Goal: Task Accomplishment & Management: Use online tool/utility

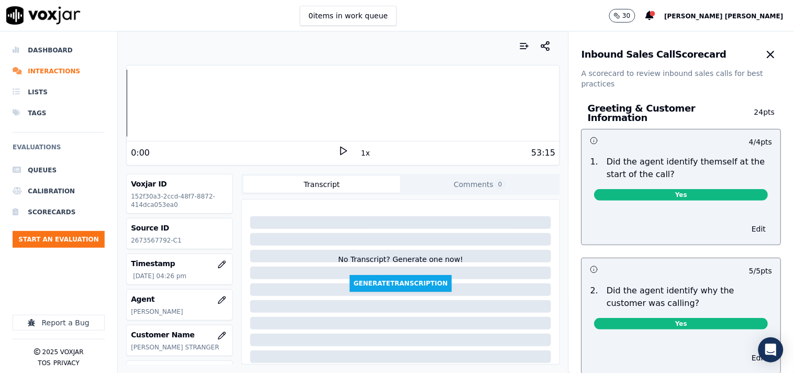
scroll to position [2209, 0]
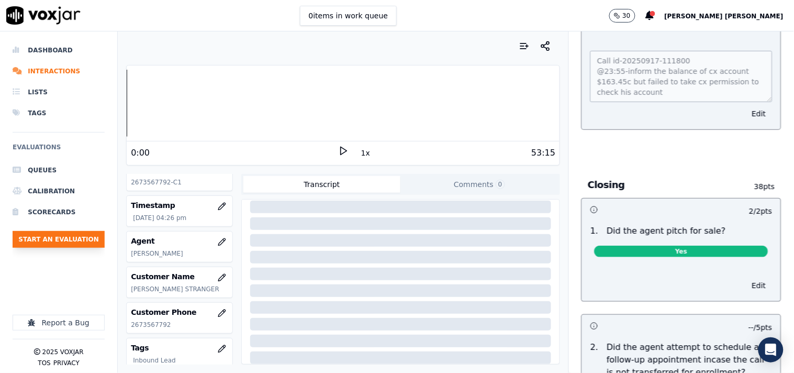
click at [99, 232] on button "Start an Evaluation" at bounding box center [59, 239] width 92 height 17
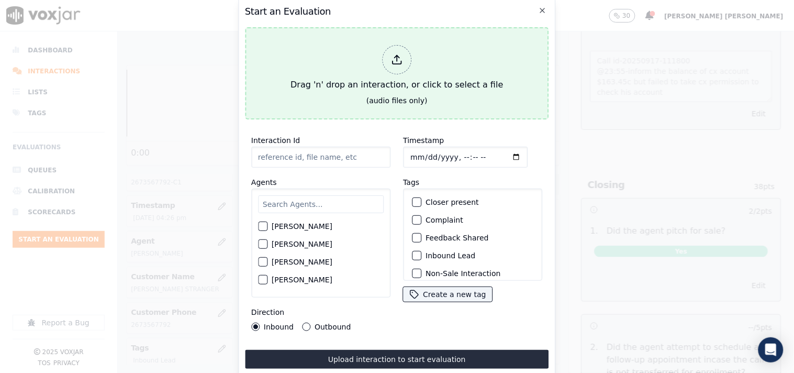
click at [410, 55] on div at bounding box center [396, 59] width 29 height 29
type input "20250917-101710_2675798088-all.mp3"
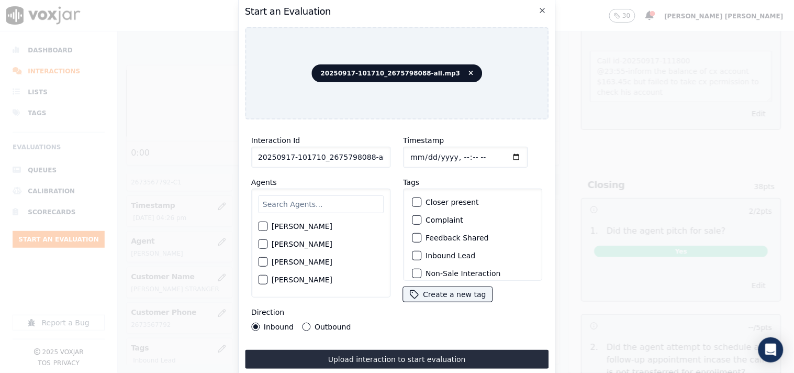
click at [406, 151] on input "Timestamp" at bounding box center [465, 157] width 125 height 21
type input "[DATE]T17:05"
click at [304, 201] on input "text" at bounding box center [321, 204] width 126 height 18
type input "bra"
click at [309, 226] on label "[PERSON_NAME]" at bounding box center [302, 229] width 61 height 7
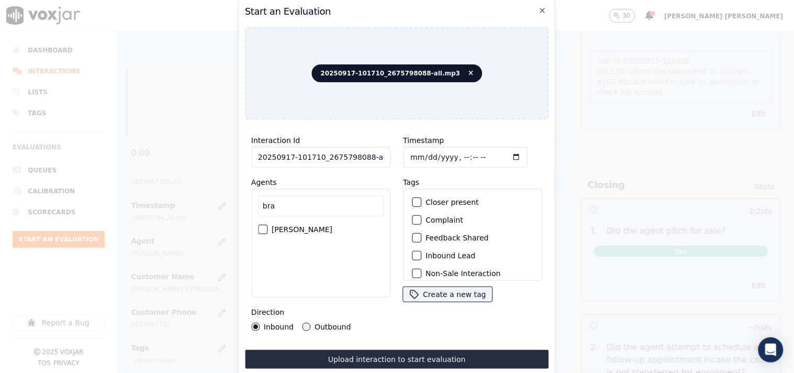
click at [267, 224] on button "[PERSON_NAME]" at bounding box center [262, 228] width 9 height 9
click at [453, 246] on div "Inbound Lead" at bounding box center [473, 255] width 130 height 18
click at [452, 252] on label "Inbound Lead" at bounding box center [450, 255] width 50 height 7
click at [421, 251] on button "Inbound Lead" at bounding box center [416, 255] width 9 height 9
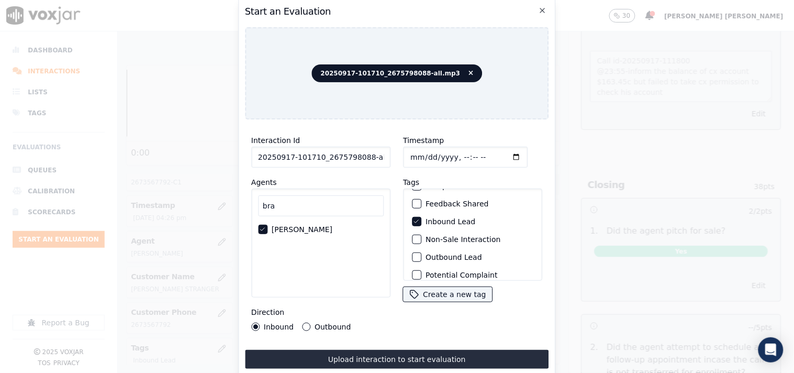
click at [458, 238] on label "Non-Sale Interaction" at bounding box center [462, 238] width 75 height 7
click at [421, 238] on button "Non-Sale Interaction" at bounding box center [416, 238] width 9 height 9
drag, startPoint x: 364, startPoint y: 154, endPoint x: 383, endPoint y: 154, distance: 19.4
click at [383, 154] on input "20250917-101710_2675798088-all.mp3" at bounding box center [320, 157] width 139 height 21
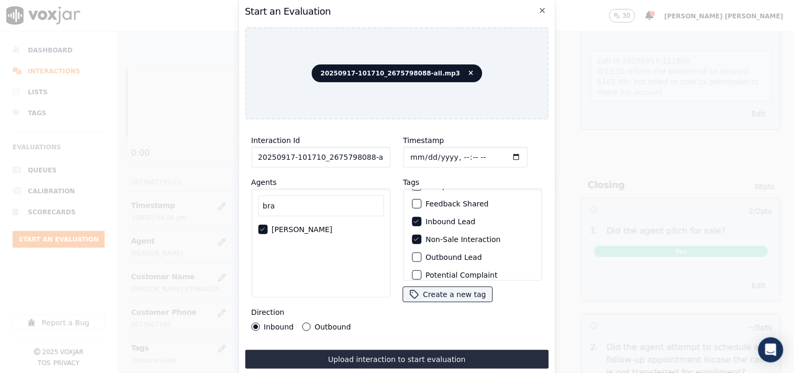
scroll to position [0, 0]
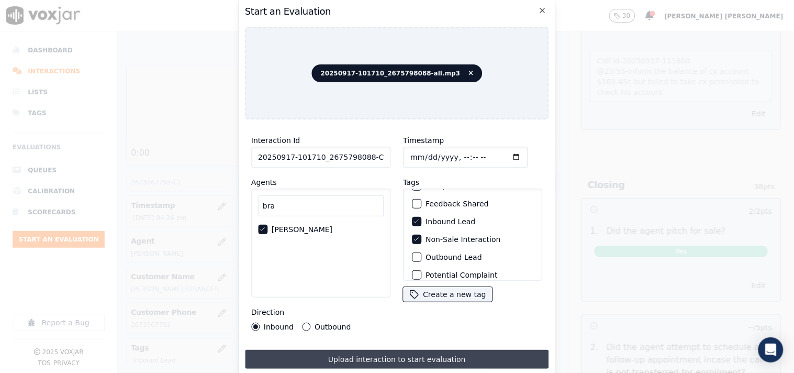
type input "20250917-101710_2675798088-C1"
click at [414, 358] on button "Upload interaction to start evaluation" at bounding box center [397, 359] width 304 height 19
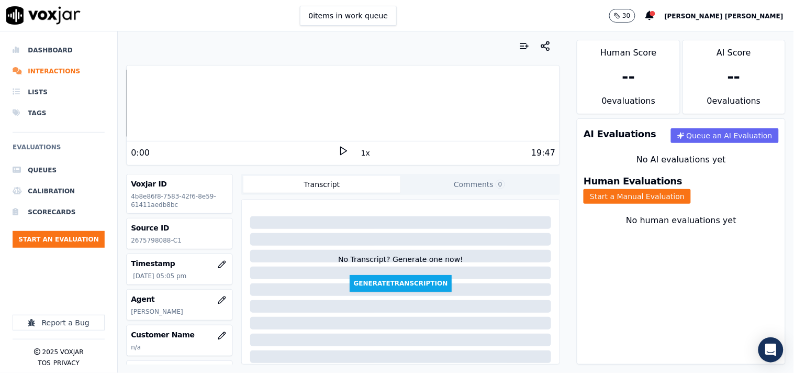
click at [160, 240] on p "2675798088-C1" at bounding box center [179, 240] width 97 height 8
click at [167, 239] on p "2675798088-C1" at bounding box center [179, 240] width 97 height 8
drag, startPoint x: 165, startPoint y: 239, endPoint x: 133, endPoint y: 238, distance: 31.4
click at [133, 238] on p "2675798088-C1" at bounding box center [179, 240] width 97 height 8
copy p "675798088"
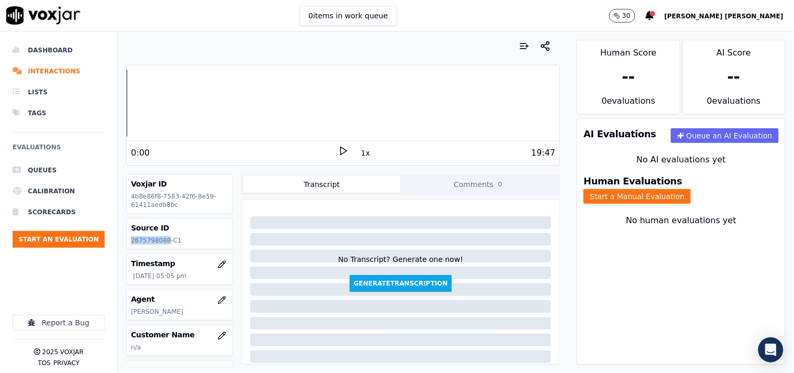
copy p "2675798088"
